Goal: Task Accomplishment & Management: Use online tool/utility

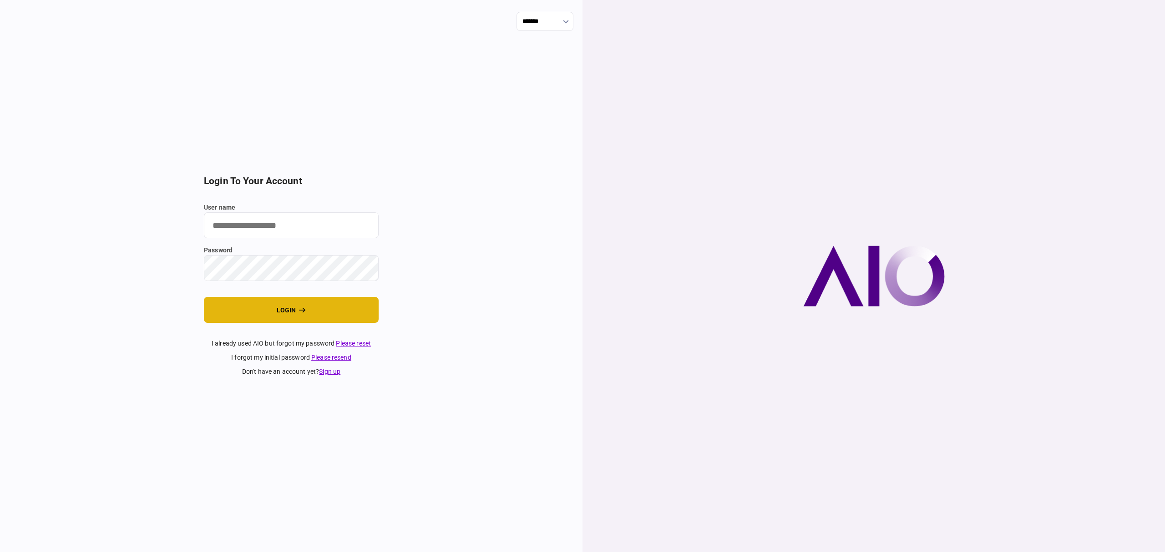
type input "*******"
click at [266, 296] on section "login to your account user name ******* password login I already used AIO but f…" at bounding box center [291, 276] width 175 height 201
click at [289, 310] on button "login" at bounding box center [291, 310] width 175 height 26
